Goal: Check status: Check status

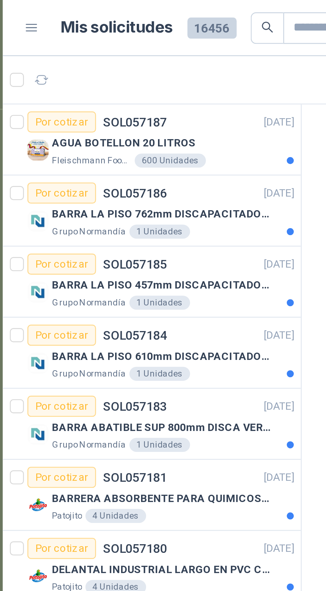
scroll to position [0, 0]
click at [111, 51] on div "AGUA BOTELLON 20 LITROS" at bounding box center [89, 54] width 91 height 8
